Goal: Register for event/course

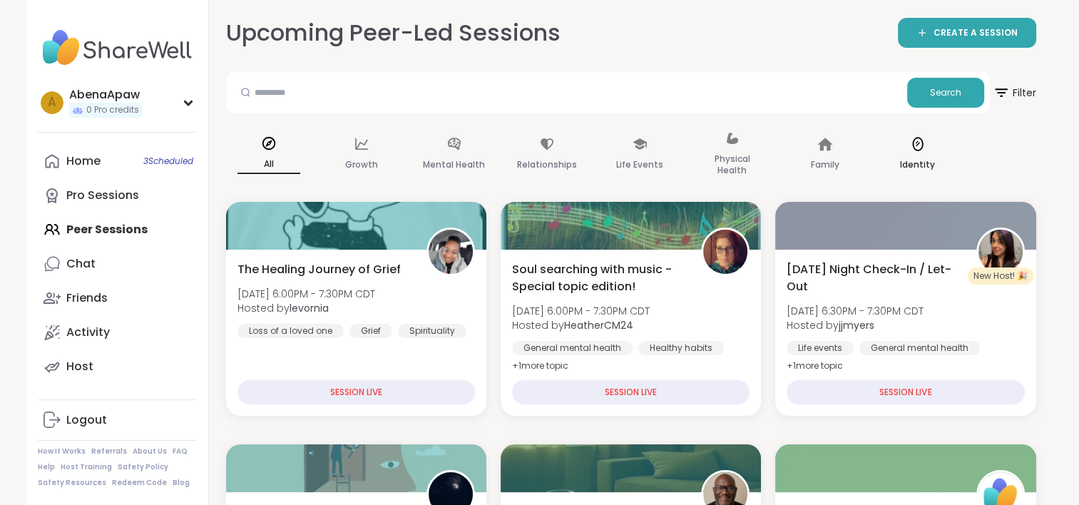
click at [907, 161] on p "Identity" at bounding box center [917, 164] width 35 height 17
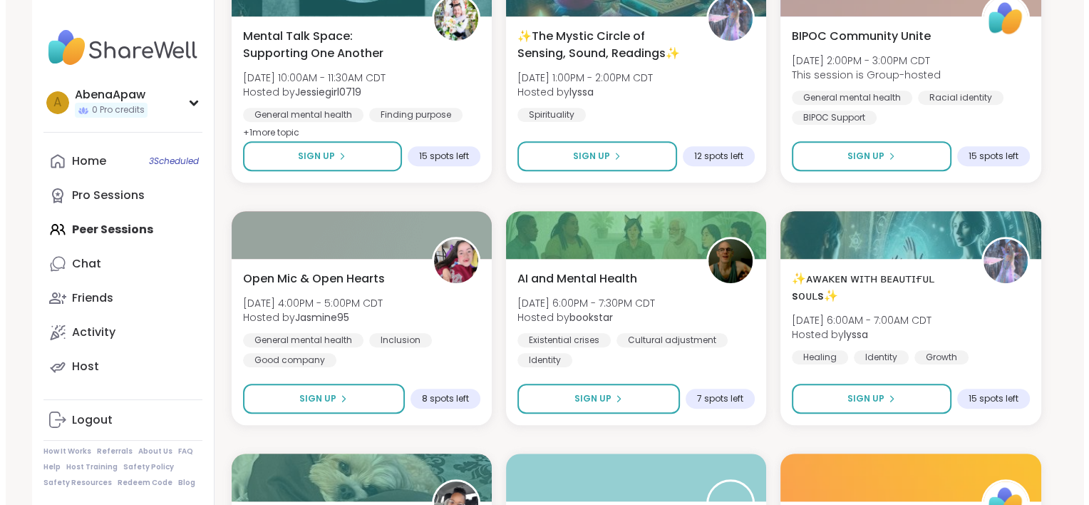
scroll to position [744, 0]
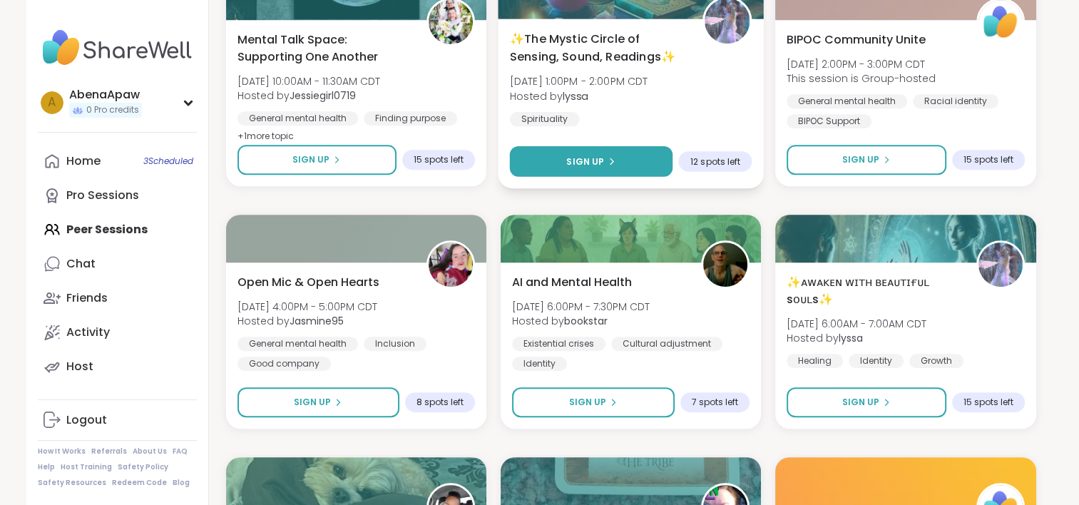
click at [610, 159] on icon at bounding box center [611, 161] width 9 height 9
click at [634, 68] on div "✨The Mystic Circle of Sensing, Sound, Readings✨ [DATE] 1:00PM - 2:00PM CDT Host…" at bounding box center [630, 78] width 242 height 96
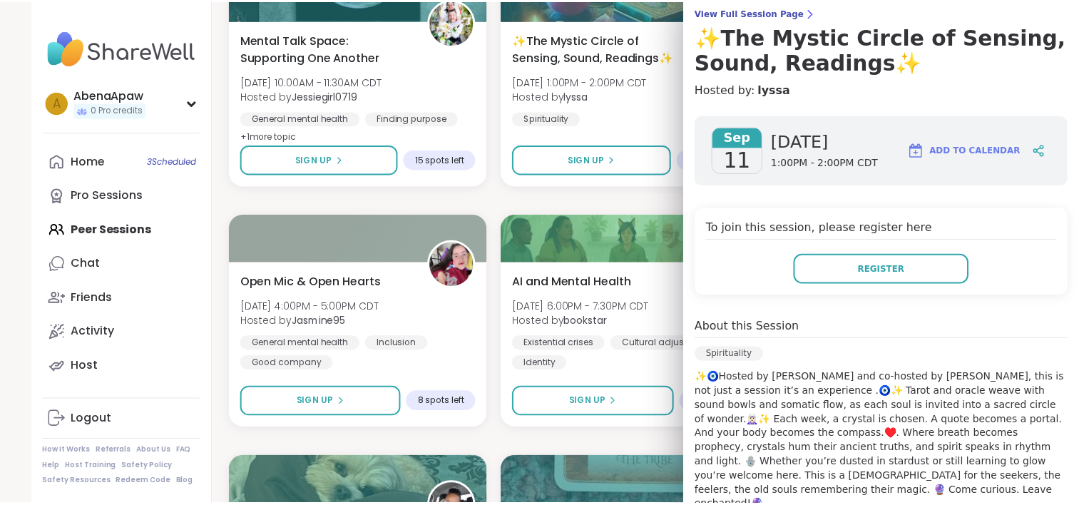
scroll to position [110, 0]
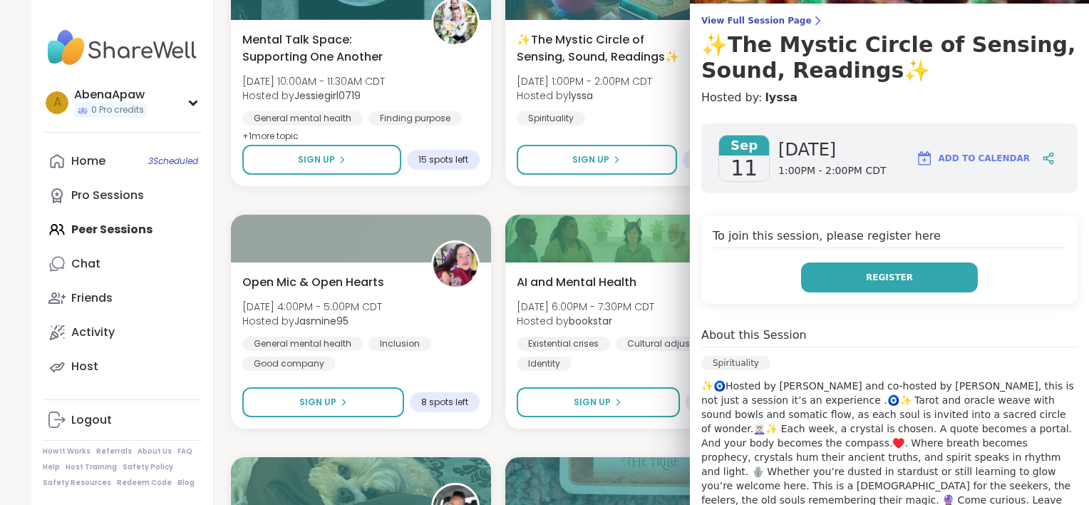
click at [921, 274] on button "Register" at bounding box center [889, 277] width 177 height 30
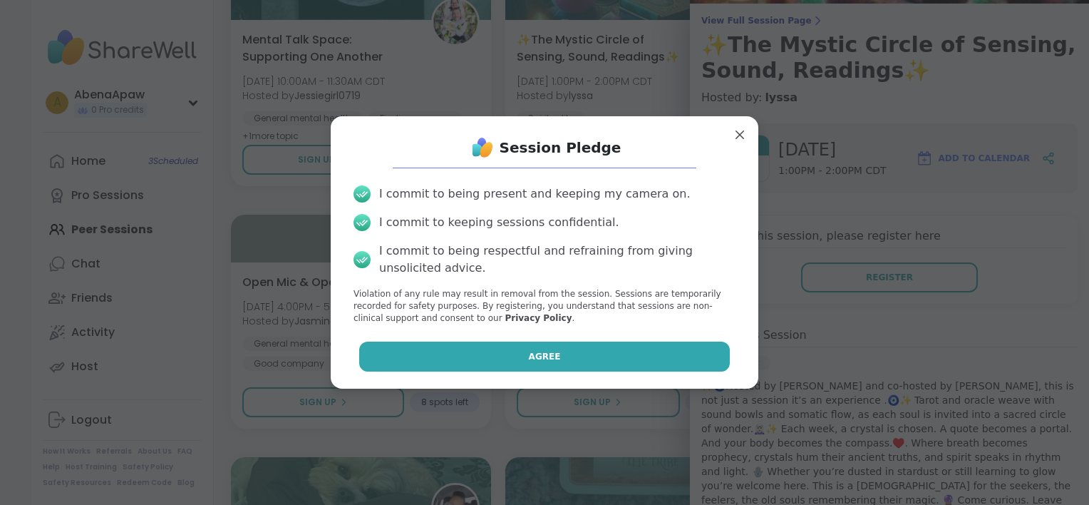
click at [644, 346] on button "Agree" at bounding box center [544, 356] width 371 height 30
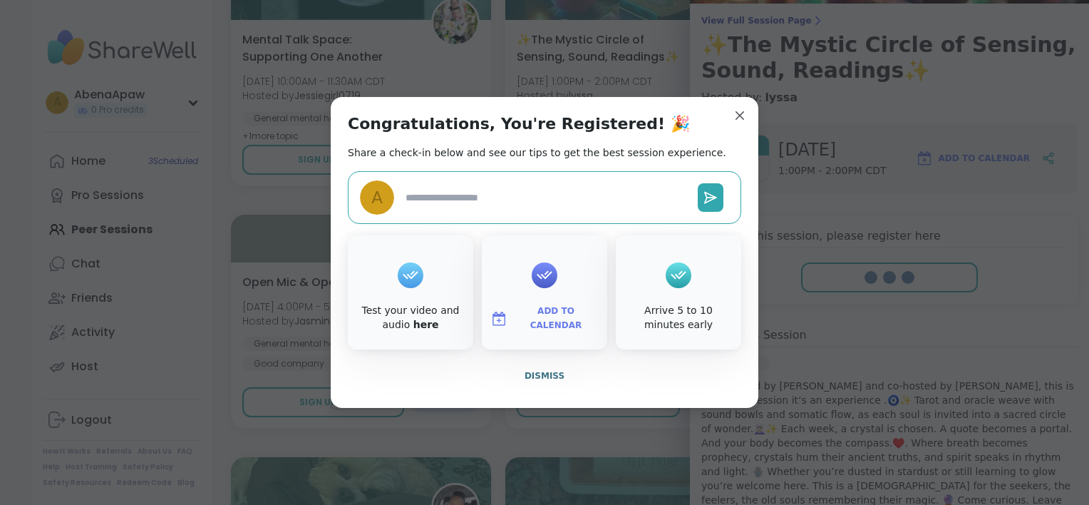
type textarea "*"
click at [542, 374] on span "Dismiss" at bounding box center [545, 376] width 40 height 10
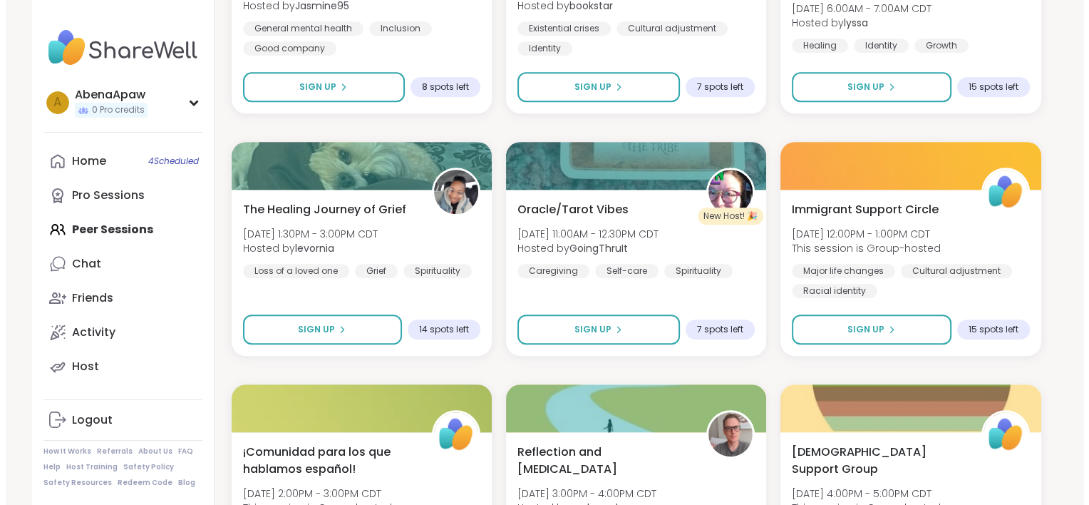
scroll to position [1078, 0]
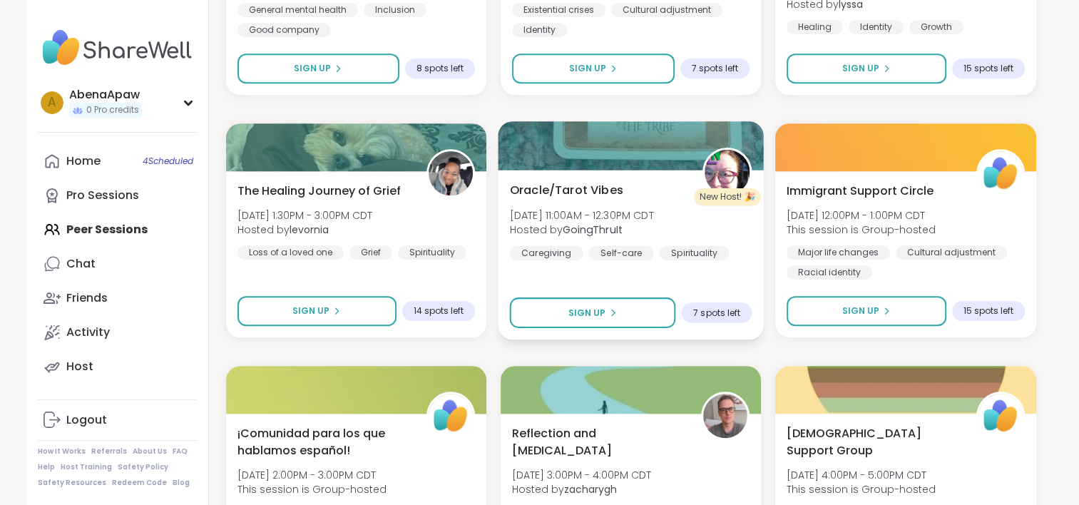
click at [603, 187] on span "Oracle/Tarot Vibes" at bounding box center [565, 189] width 113 height 17
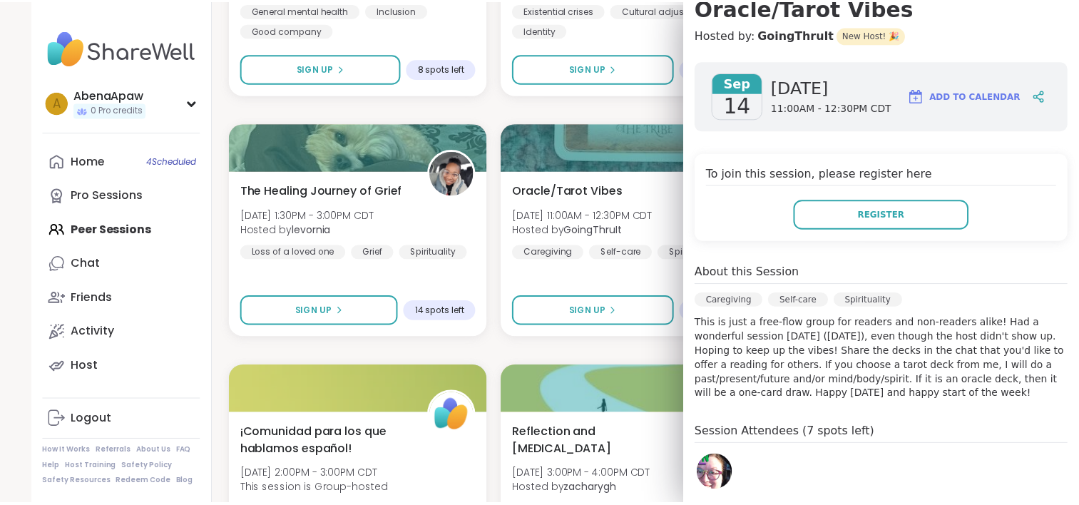
scroll to position [0, 0]
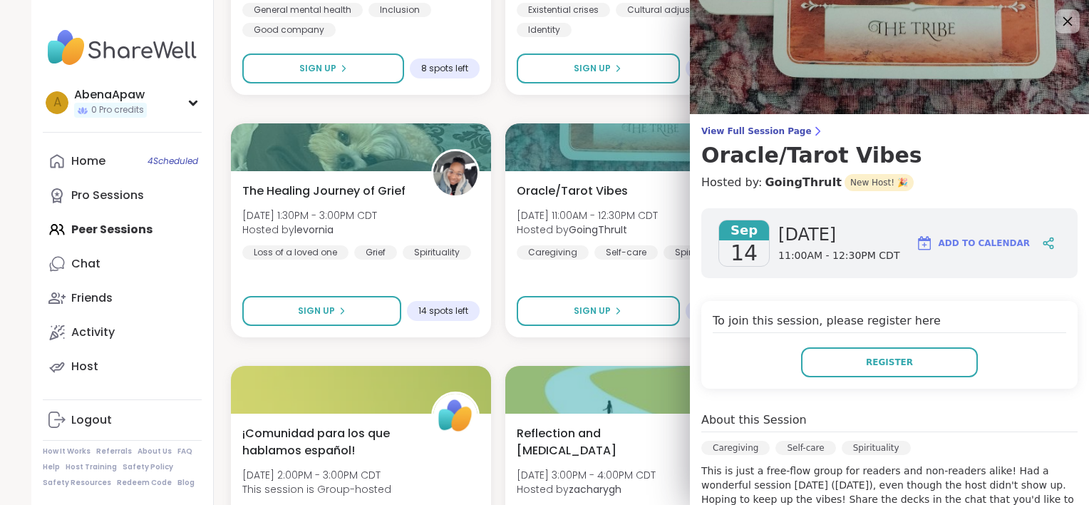
click at [1064, 23] on icon at bounding box center [1068, 21] width 9 height 9
